Goal: Find specific page/section: Find specific page/section

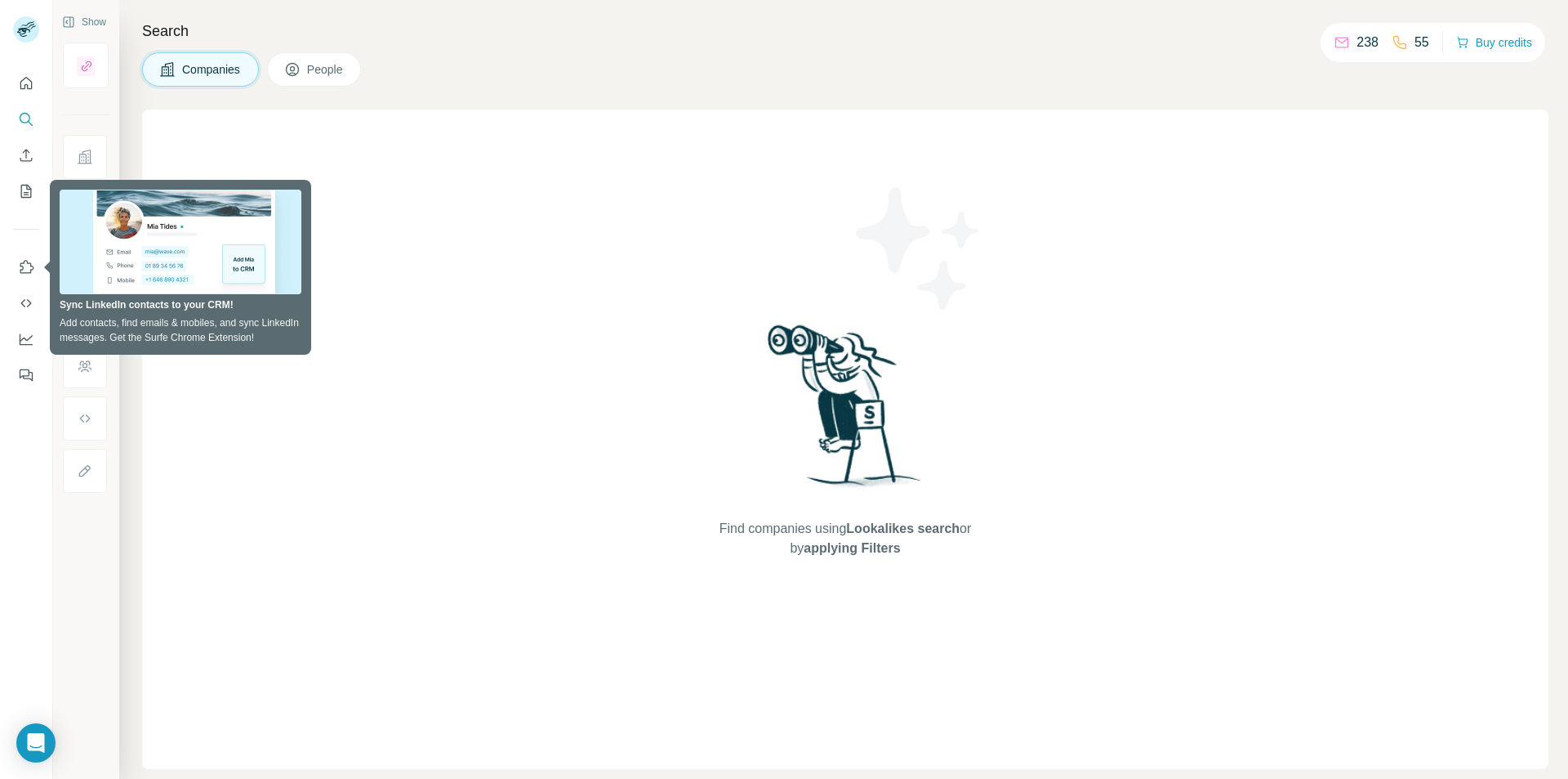
click at [455, 248] on div "Find companies using Lookalikes search or by applying Filters" at bounding box center [846, 439] width 1406 height 660
